Goal: Find specific page/section

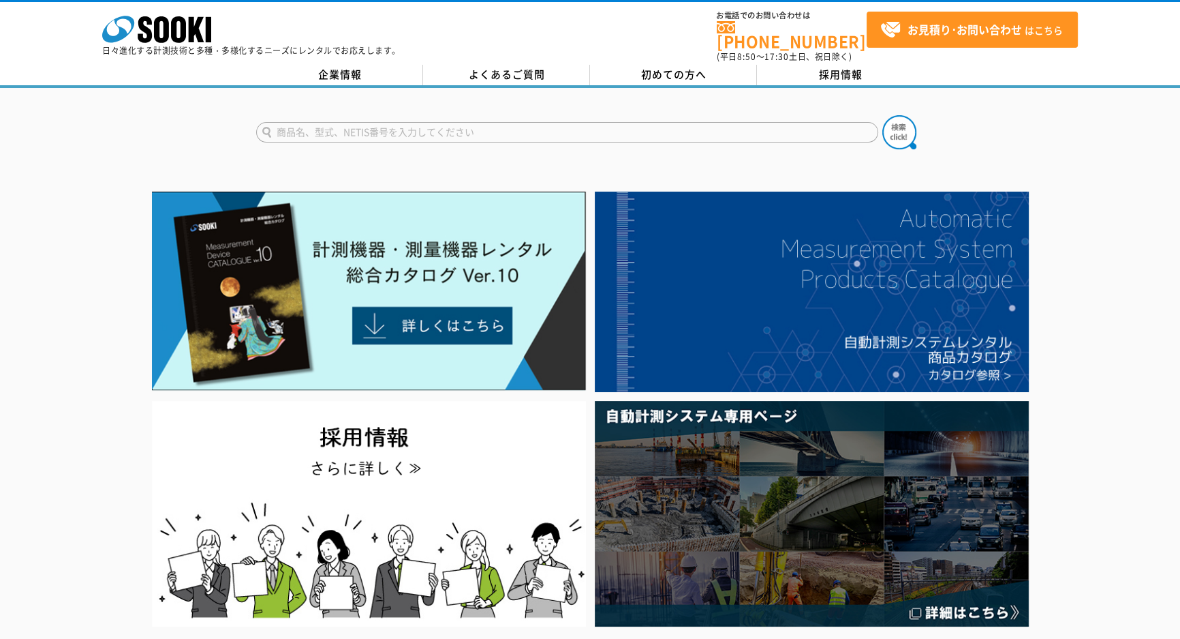
click at [508, 122] on input "text" at bounding box center [567, 132] width 622 height 20
type input "VM55"
click at [883, 115] on button at bounding box center [900, 132] width 34 height 34
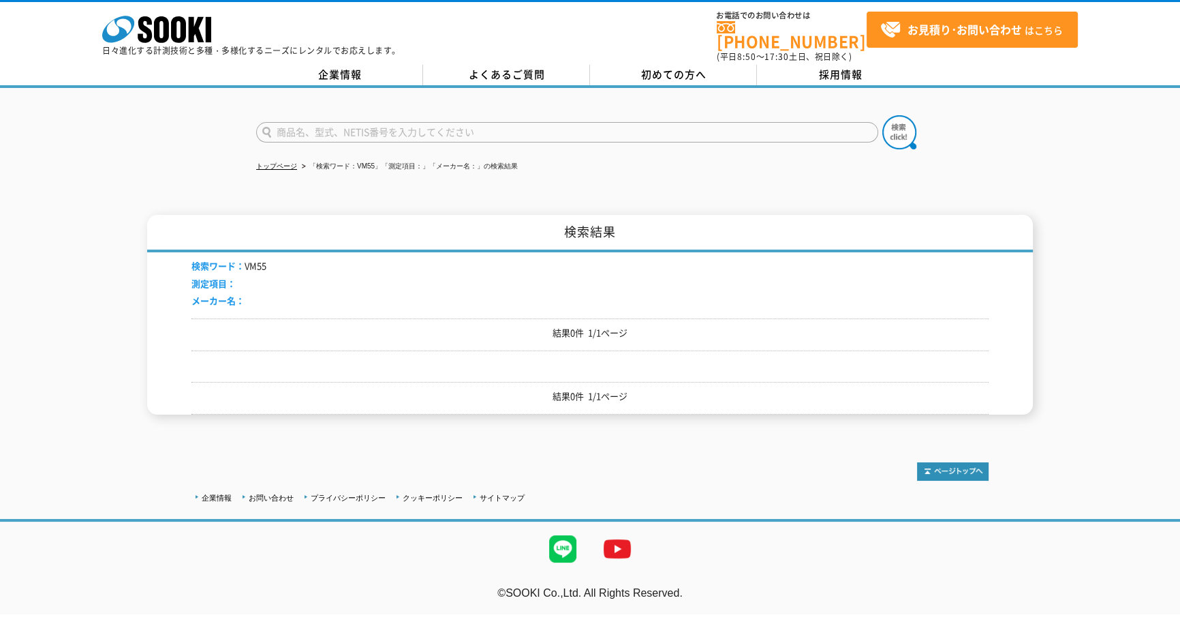
click at [332, 122] on input "text" at bounding box center [567, 132] width 622 height 20
type input "商品名、型式、NETIS番号を入力してください"
click at [253, 261] on li "検索ワード： VM55" at bounding box center [229, 266] width 75 height 14
drag, startPoint x: 271, startPoint y: 255, endPoint x: 244, endPoint y: 255, distance: 26.6
click at [244, 255] on div "検索ワード： VM55 測定項目： メーカー名：" at bounding box center [590, 285] width 797 height 66
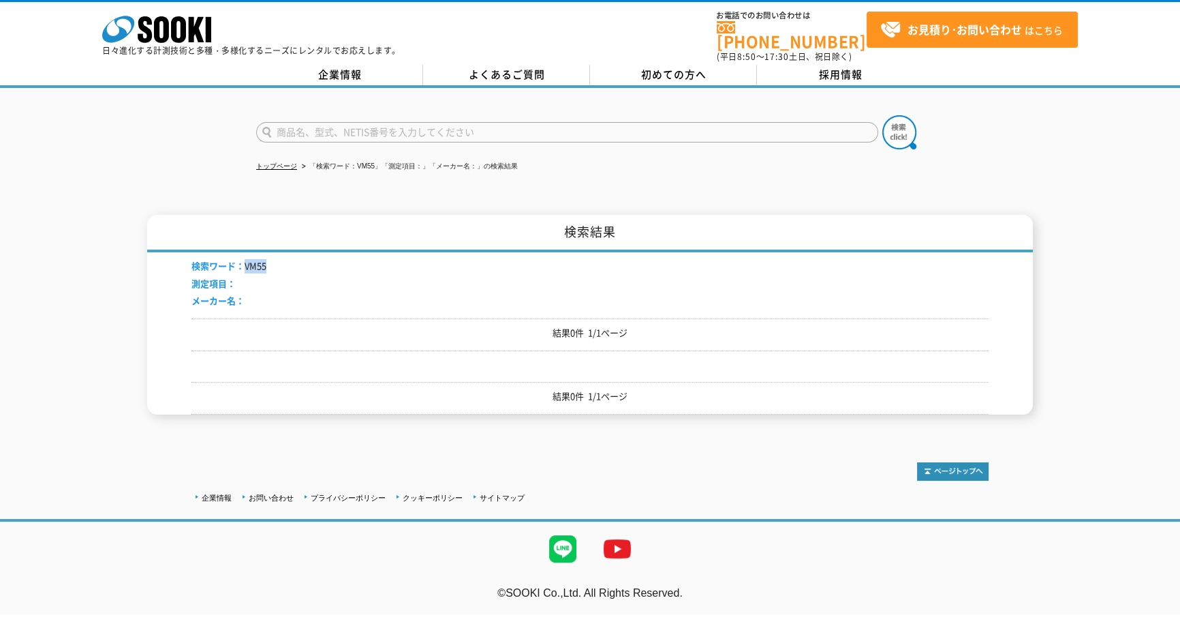
copy li "VM55"
click at [318, 129] on input "text" at bounding box center [567, 132] width 622 height 20
paste input "VM55"
type input "VM55EX"
click at [883, 115] on button at bounding box center [900, 132] width 34 height 34
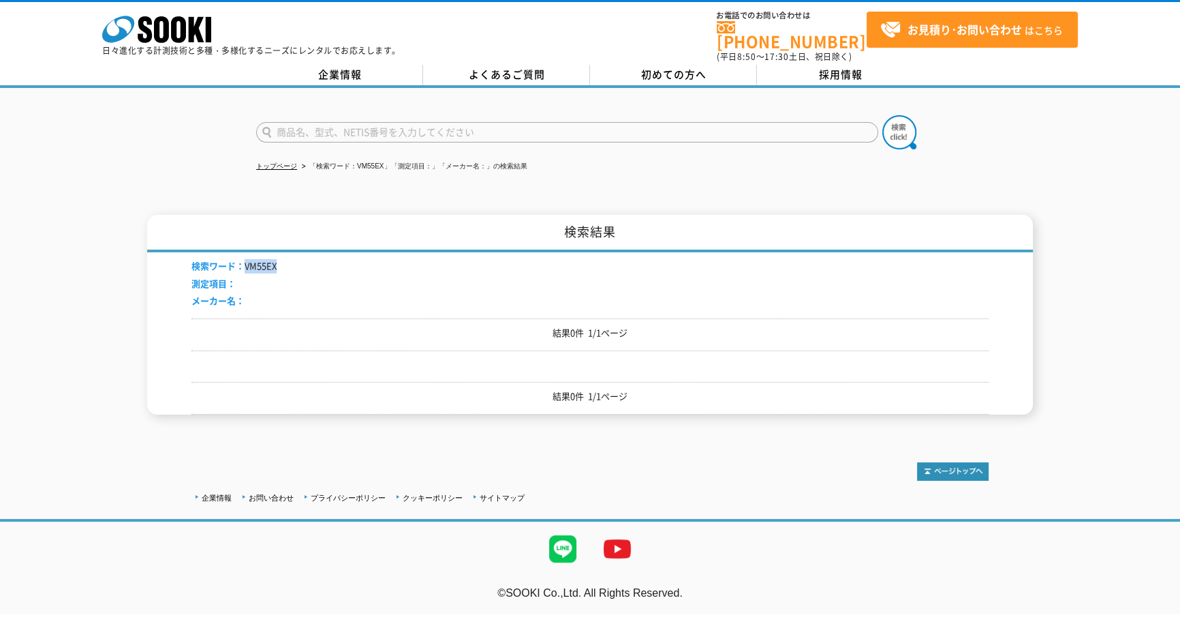
drag, startPoint x: 279, startPoint y: 256, endPoint x: 244, endPoint y: 255, distance: 34.8
click at [244, 255] on div "検索ワード： VM55EX 測定項目： メーカー名：" at bounding box center [590, 285] width 797 height 66
copy li "VM55EX"
click at [377, 123] on input "text" at bounding box center [567, 132] width 622 height 20
paste input "VM55EX"
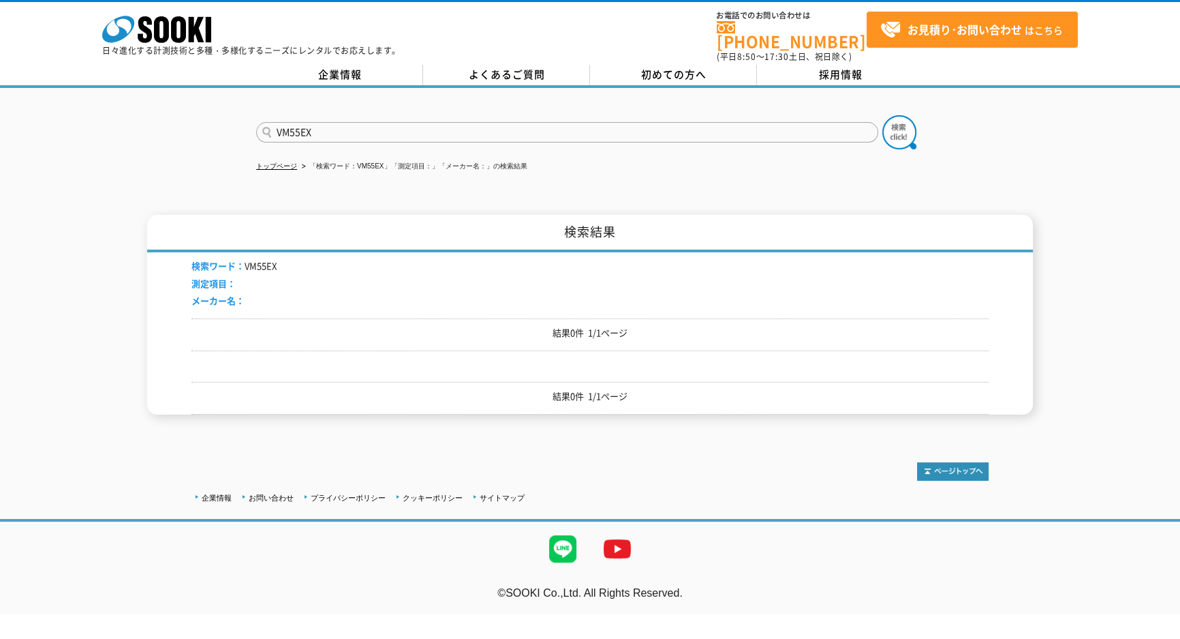
click at [288, 125] on input "VM55EX" at bounding box center [567, 132] width 622 height 20
type input "VMｰ55EX"
click at [883, 115] on button at bounding box center [900, 132] width 34 height 34
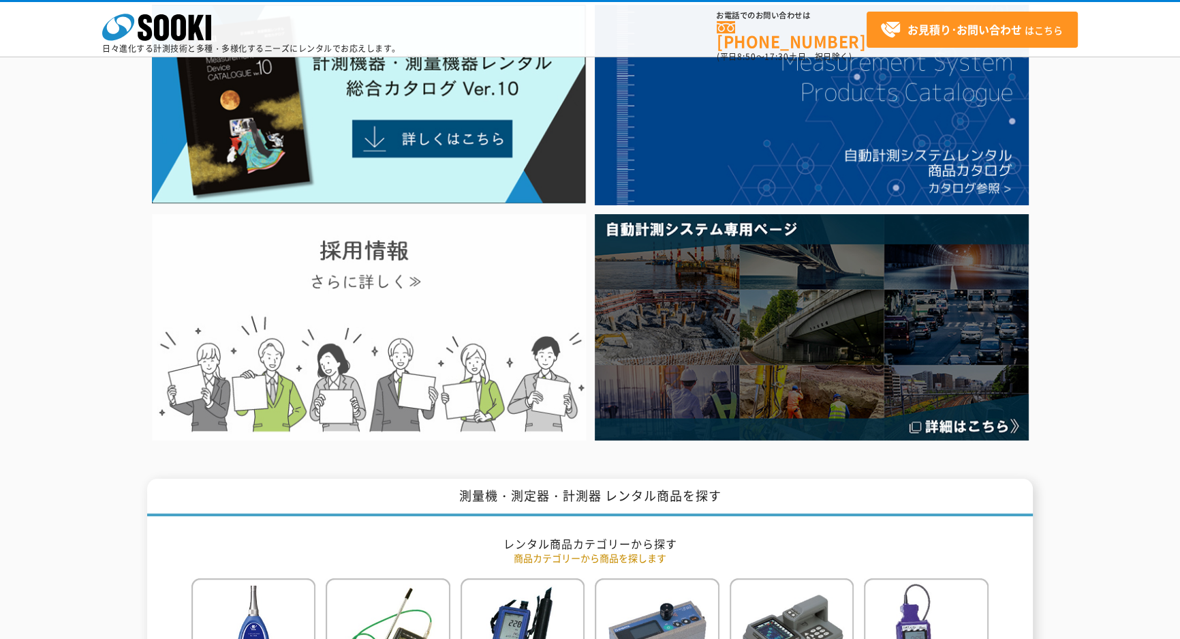
scroll to position [61, 0]
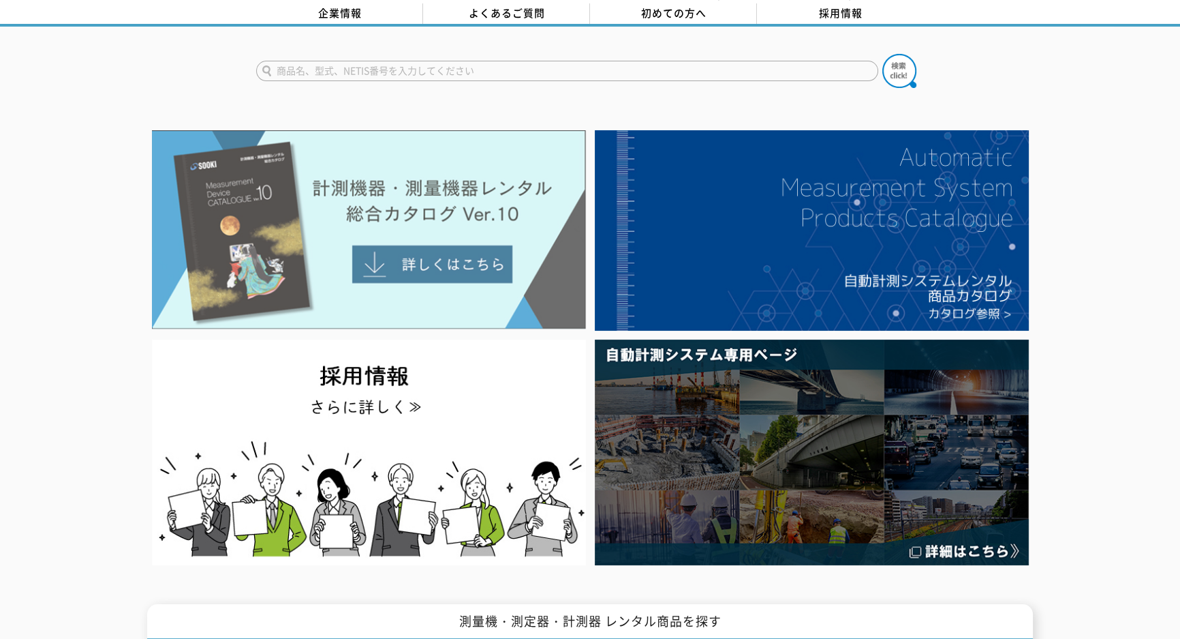
click at [513, 268] on img at bounding box center [369, 229] width 434 height 199
